Goal: Information Seeking & Learning: Find specific fact

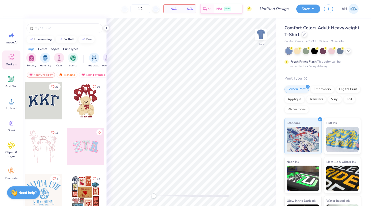
click at [305, 37] on div at bounding box center [305, 35] width 6 height 6
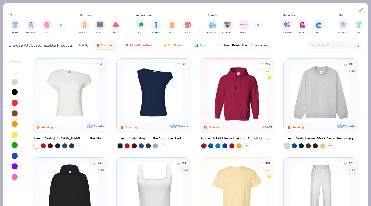
click at [320, 46] on input "text" at bounding box center [329, 45] width 39 height 6
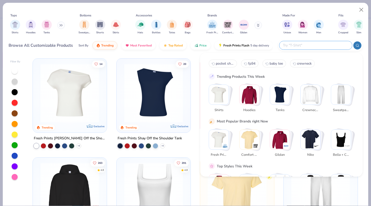
paste input "Comfort Colors 6030CC"
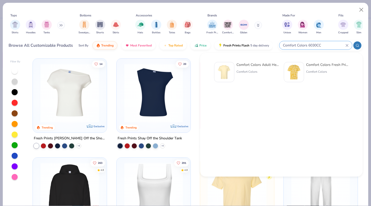
type input "Comfort Colors 6030CC"
click at [227, 72] on img at bounding box center [225, 72] width 16 height 16
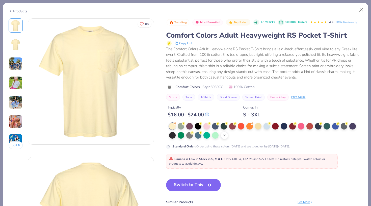
click at [222, 134] on div "+ 22" at bounding box center [225, 136] width 8 height 8
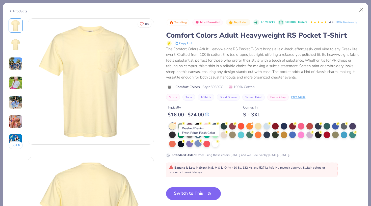
click at [199, 144] on div at bounding box center [198, 143] width 7 height 7
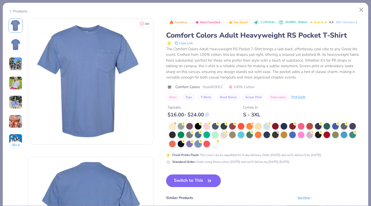
click at [190, 87] on span "Comfort Colors" at bounding box center [187, 86] width 24 height 5
click at [168, 85] on img at bounding box center [169, 87] width 7 height 4
click at [183, 41] on button "Copy Link" at bounding box center [183, 43] width 21 height 6
drag, startPoint x: 211, startPoint y: 87, endPoint x: 226, endPoint y: 87, distance: 14.9
click at [226, 87] on div "Comfort Colors Style 6030CC 100% Cotton" at bounding box center [264, 86] width 196 height 5
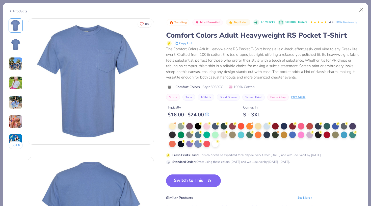
copy span "6030CC"
drag, startPoint x: 176, startPoint y: 86, endPoint x: 225, endPoint y: 86, distance: 49.5
click at [225, 86] on div "Comfort Colors Style 6030CC 100% Cotton" at bounding box center [264, 86] width 196 height 5
copy div "Comfort Colors Style 6030CC"
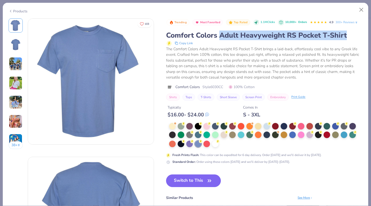
drag, startPoint x: 220, startPoint y: 34, endPoint x: 354, endPoint y: 37, distance: 133.8
click at [354, 37] on div "Comfort Colors Adult Heavyweight RS Pocket T-Shirt" at bounding box center [264, 36] width 196 height 10
copy div "Adult Heavyweight RS Pocket T-Shirt"
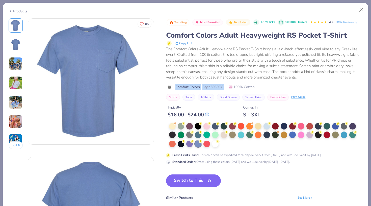
drag, startPoint x: 176, startPoint y: 87, endPoint x: 230, endPoint y: 86, distance: 54.5
click at [230, 86] on div "Comfort Colors Style 6030CC 100% Cotton" at bounding box center [264, 86] width 196 height 5
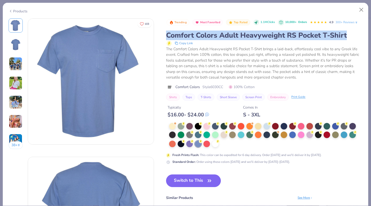
drag, startPoint x: 167, startPoint y: 35, endPoint x: 348, endPoint y: 36, distance: 180.8
click at [348, 36] on div "Comfort Colors Adult Heavyweight RS Pocket T-Shirt" at bounding box center [264, 36] width 196 height 10
copy div "Comfort Colors Adult Heavyweight RS Pocket T-Shirt"
drag, startPoint x: 211, startPoint y: 86, endPoint x: 227, endPoint y: 87, distance: 15.7
click at [227, 87] on div "Comfort Colors Style 6030CC 100% Cotton" at bounding box center [264, 86] width 196 height 5
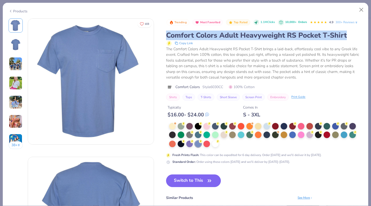
copy span "6030CC"
drag, startPoint x: 167, startPoint y: 33, endPoint x: 361, endPoint y: 38, distance: 193.9
click at [361, 38] on div "Comfort Colors Adult Heavyweight RS Pocket T-Shirt" at bounding box center [264, 36] width 196 height 10
copy div "Comfort Colors Adult Heavyweight RS Pocket T-Shirt"
